Goal: Ask a question

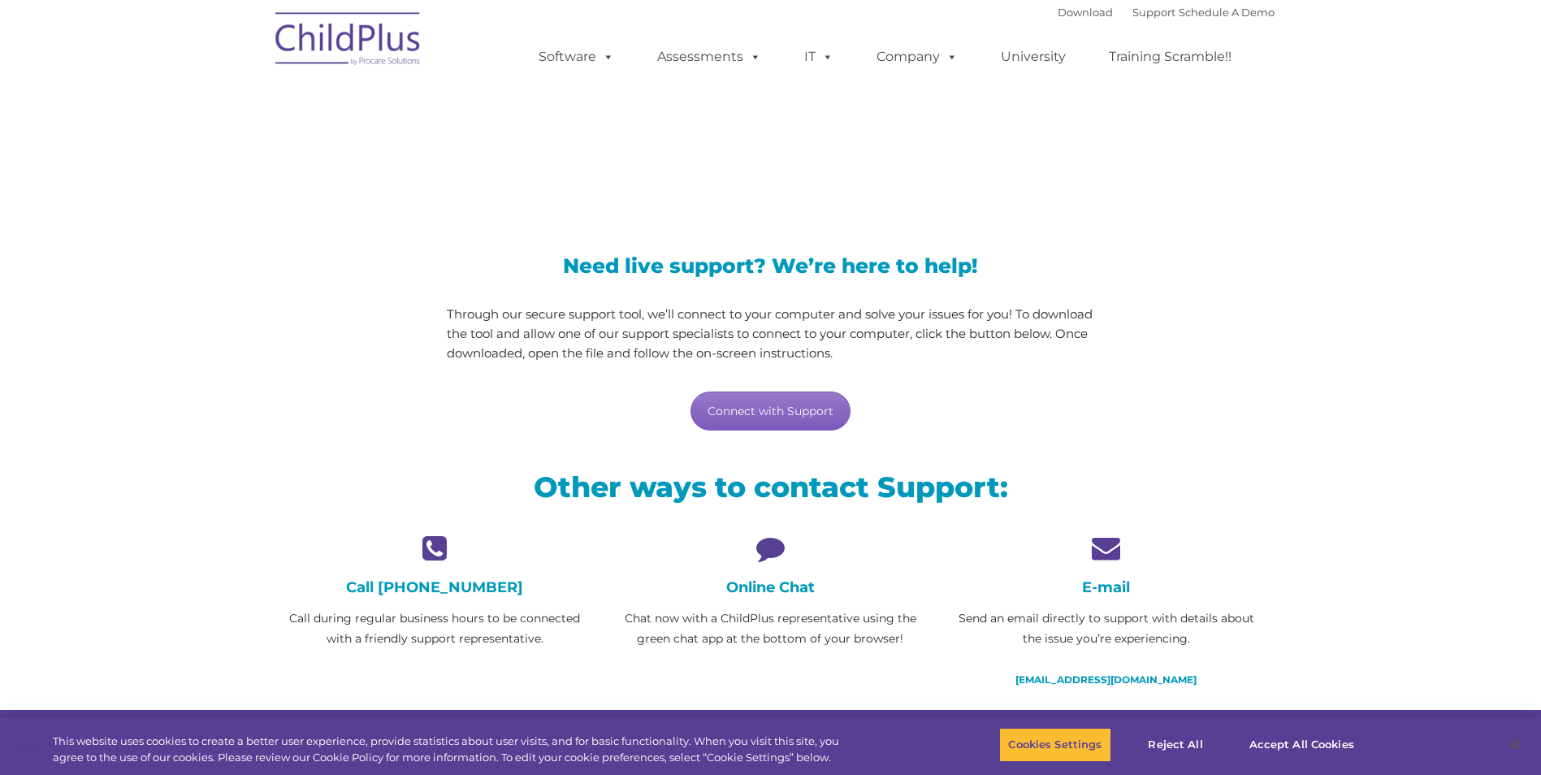
click at [776, 404] on link "Connect with Support" at bounding box center [770, 410] width 160 height 39
click at [1287, 749] on button "Accept All Cookies" at bounding box center [1301, 745] width 123 height 34
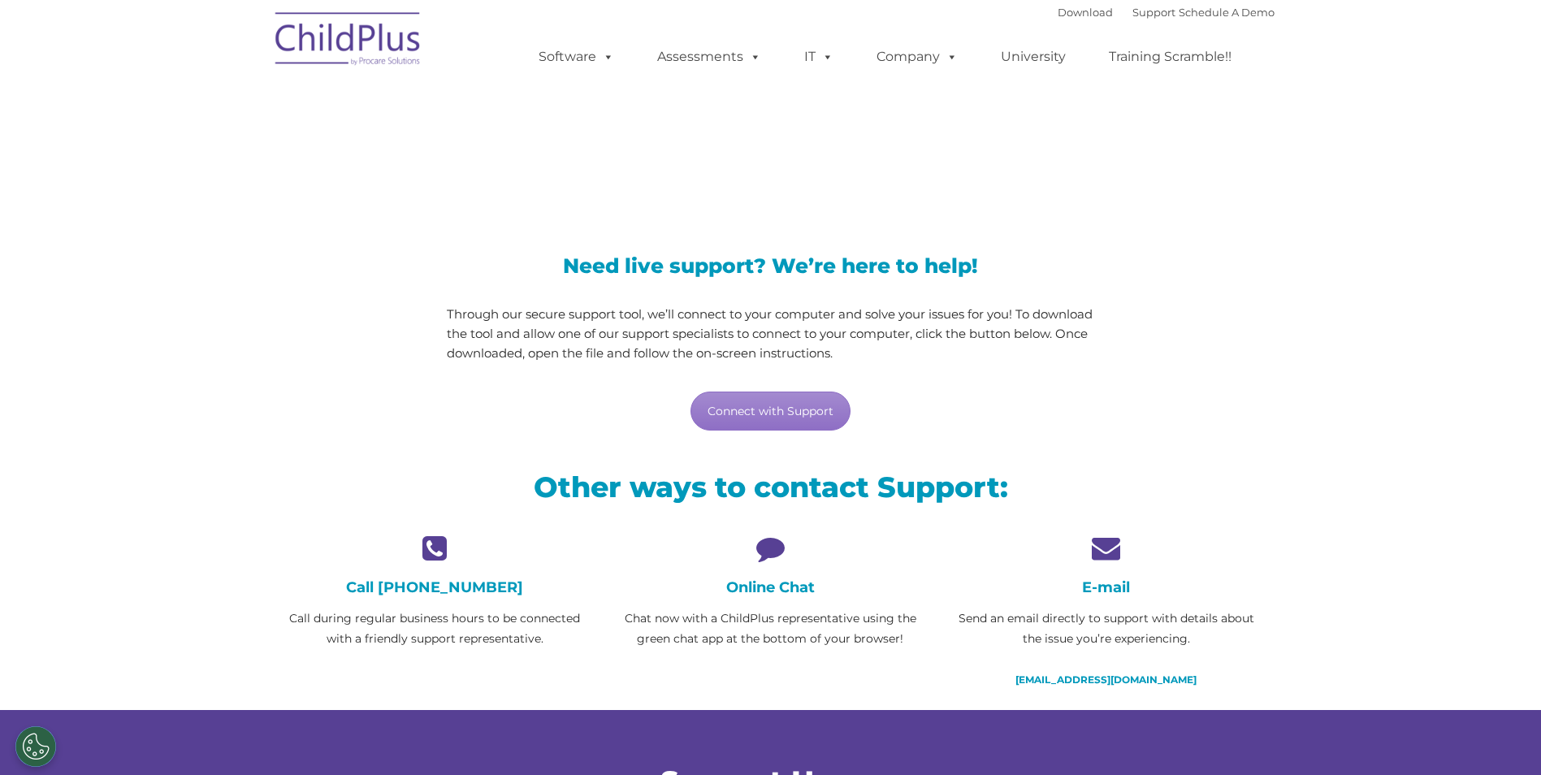
click at [1139, 19] on div "Download Support | Schedule A Demo " at bounding box center [1166, 12] width 217 height 24
click at [790, 420] on link "Connect with Support" at bounding box center [770, 410] width 160 height 39
click at [794, 589] on h4 "Online Chat" at bounding box center [770, 587] width 311 height 18
click at [771, 554] on icon at bounding box center [770, 548] width 311 height 28
click at [761, 614] on p "Chat now with a ChildPlus representative using the green chat app at the bottom…" at bounding box center [770, 628] width 311 height 41
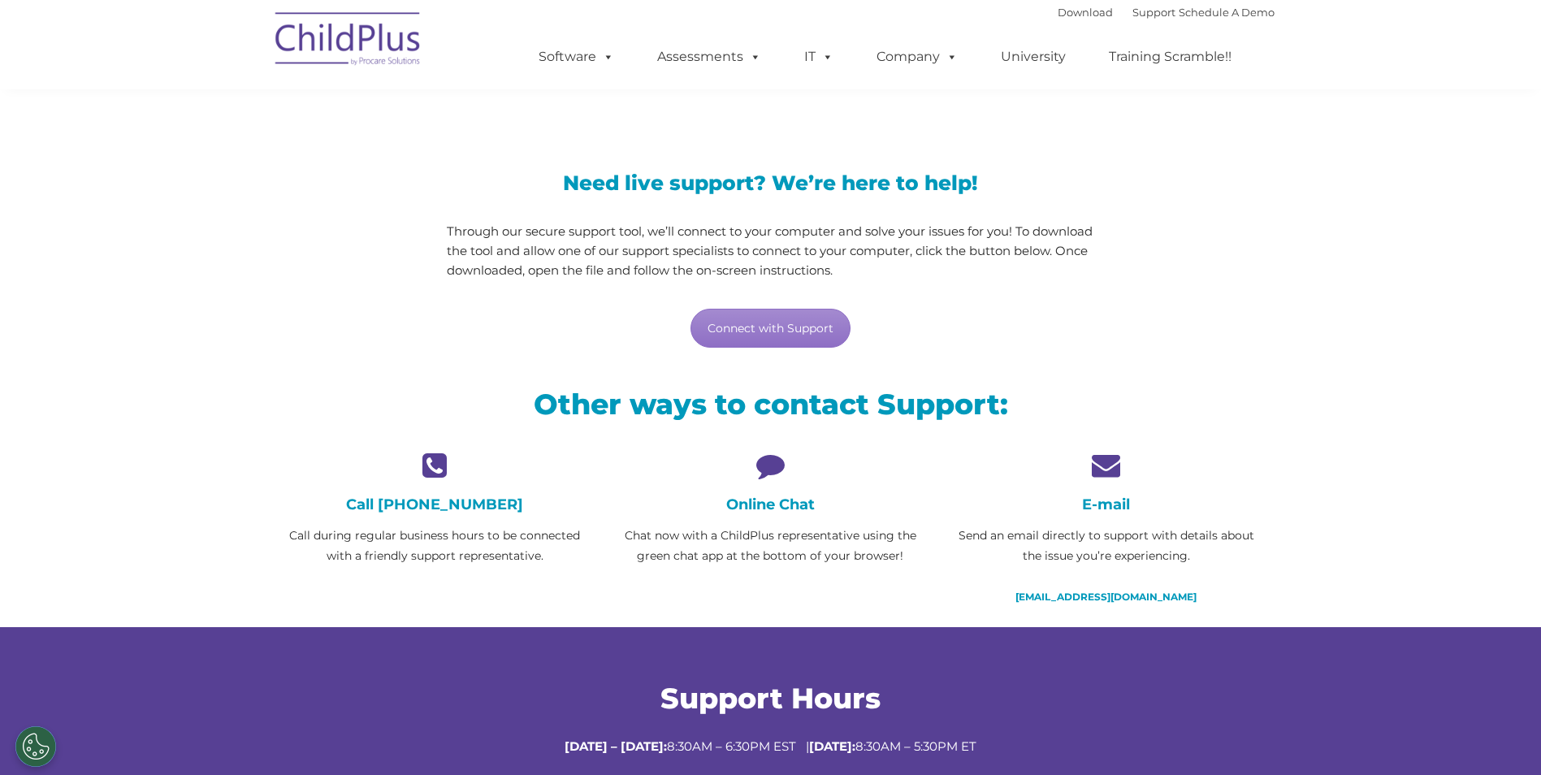
scroll to position [81, 0]
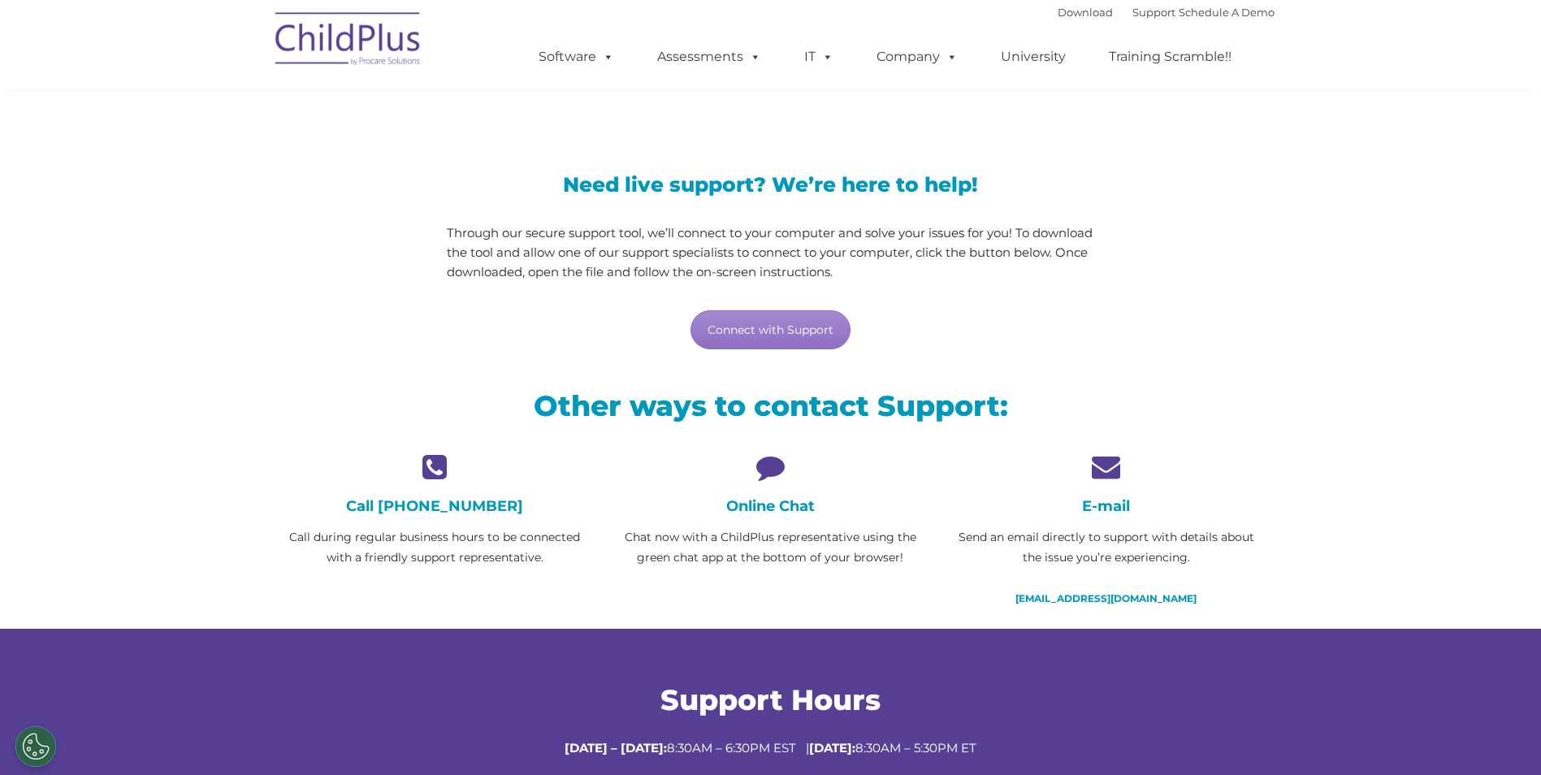
click at [802, 501] on h4 "Online Chat" at bounding box center [770, 506] width 311 height 18
click at [28, 748] on button "Cookies Settings" at bounding box center [35, 746] width 41 height 41
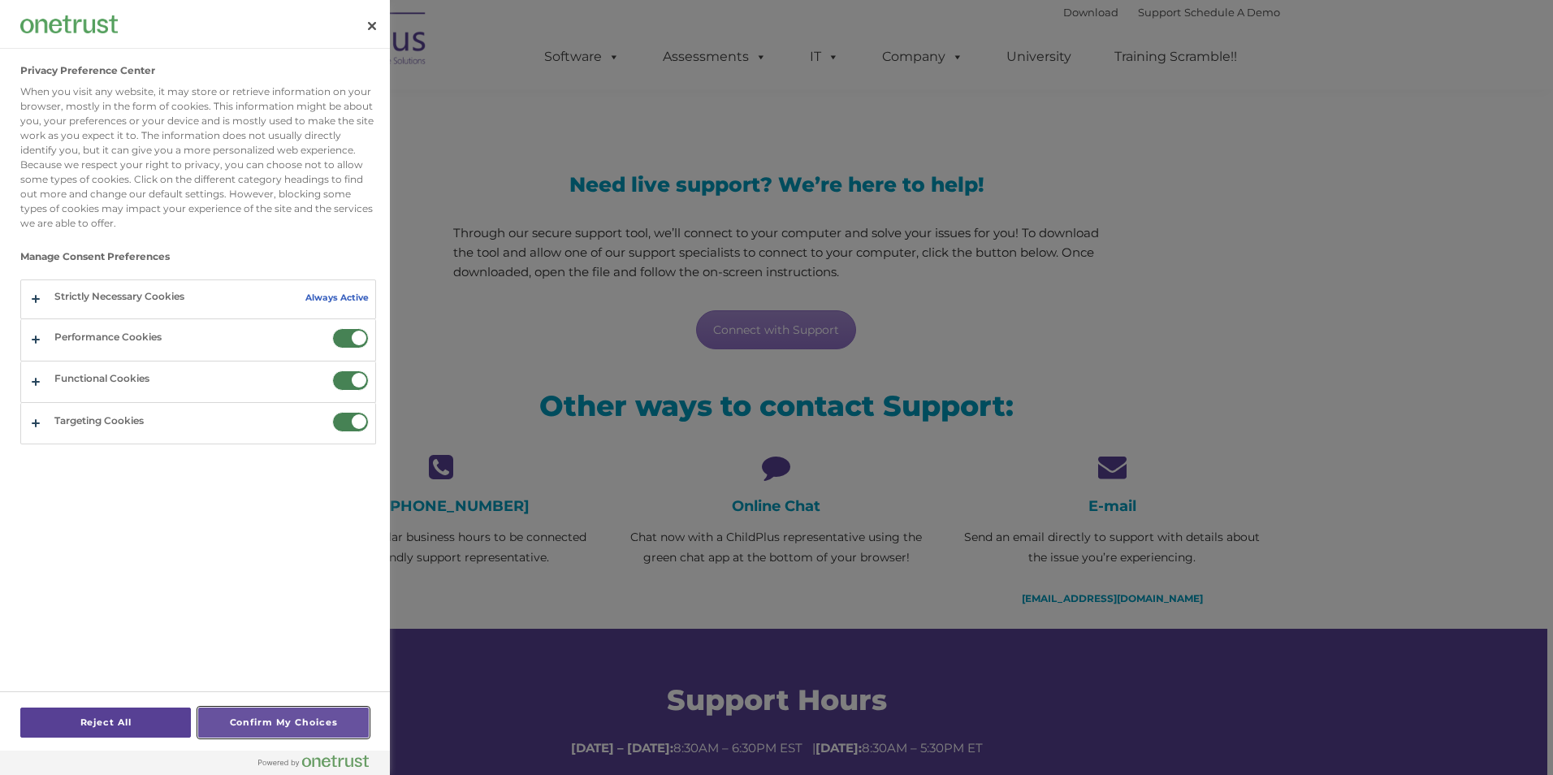
click at [238, 724] on button "Confirm My Choices" at bounding box center [283, 722] width 171 height 30
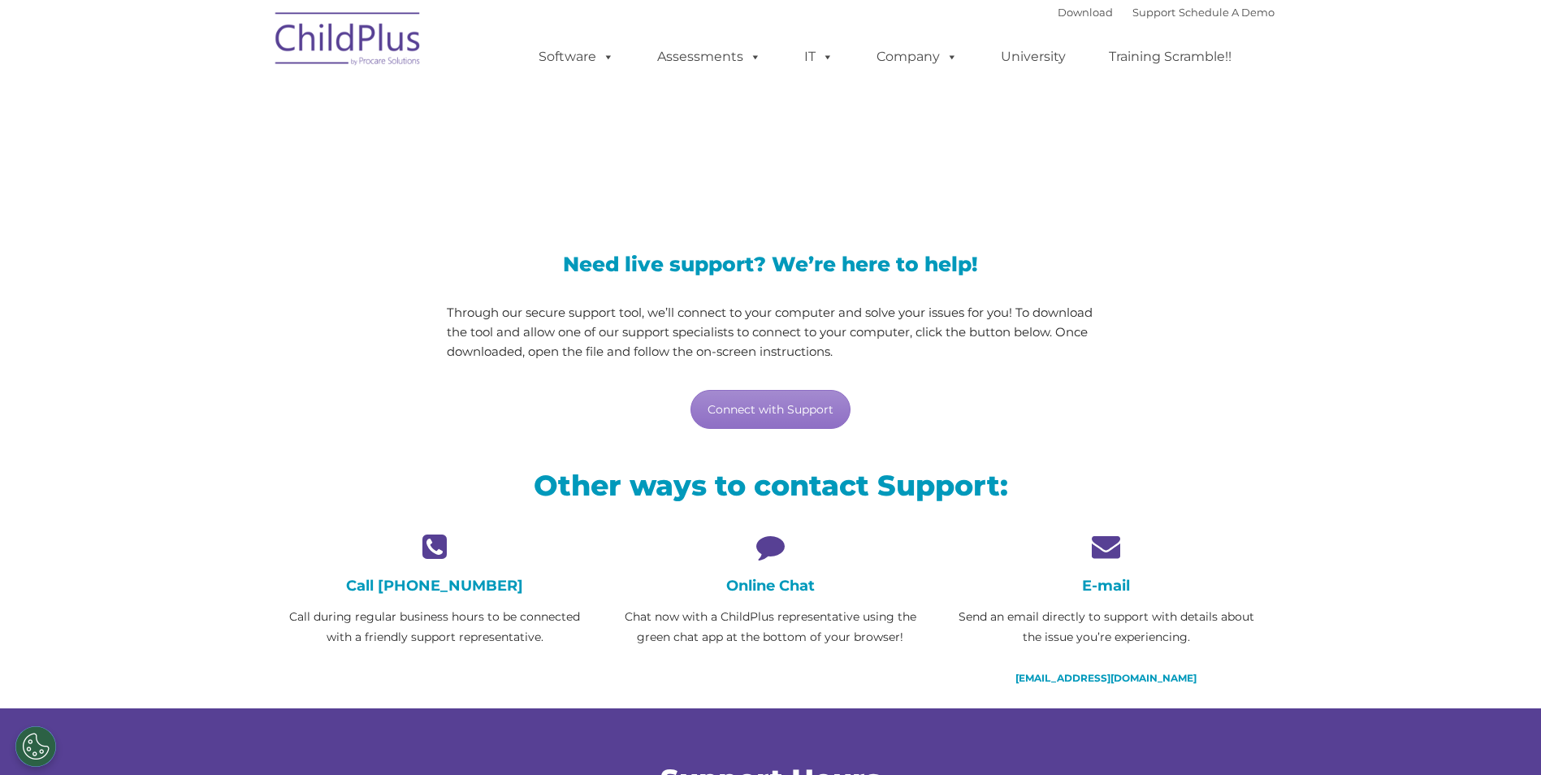
scroll to position [0, 0]
